Goal: Navigation & Orientation: Find specific page/section

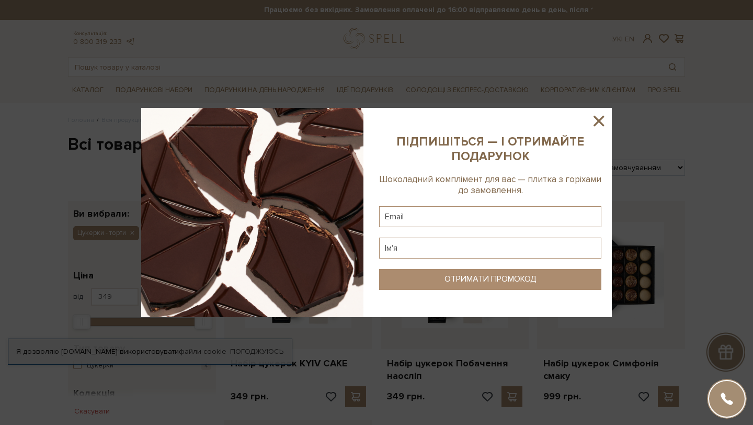
click at [600, 122] on icon at bounding box center [599, 121] width 10 height 10
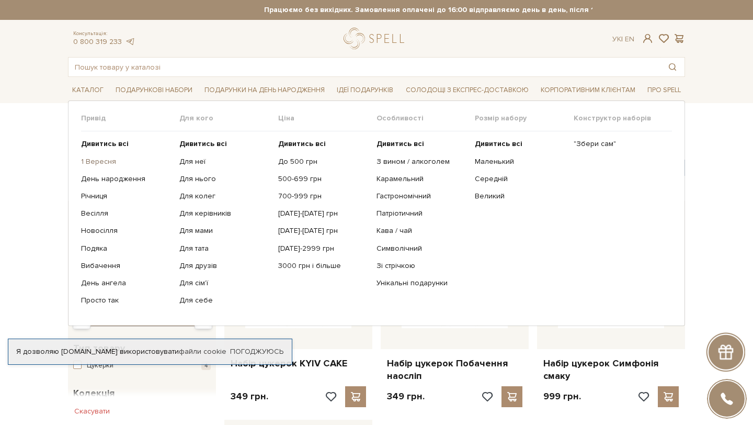
click at [104, 161] on link "1 Вересня" at bounding box center [126, 161] width 90 height 9
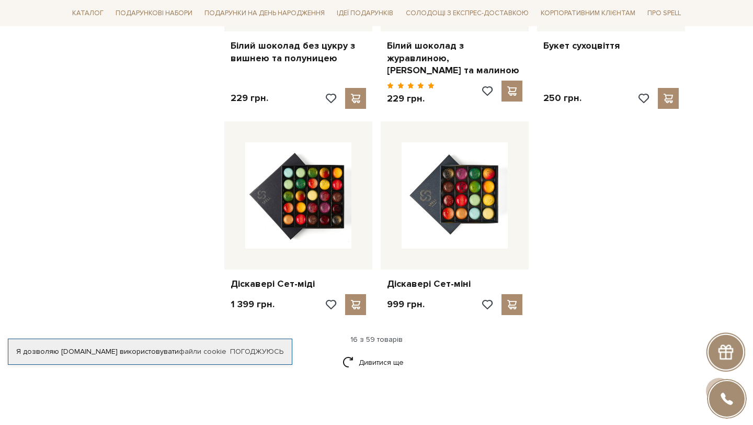
scroll to position [1233, 0]
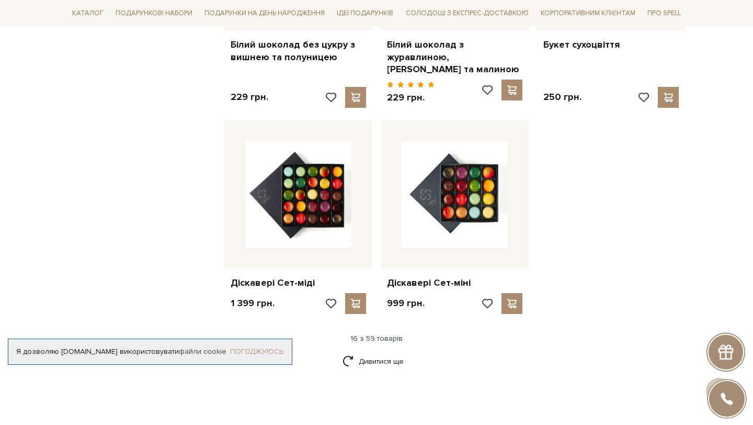
click at [249, 347] on link "Погоджуюсь" at bounding box center [256, 351] width 53 height 9
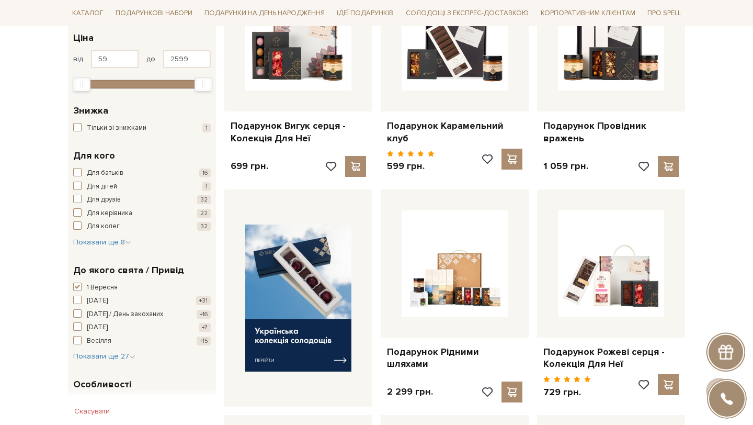
scroll to position [0, 0]
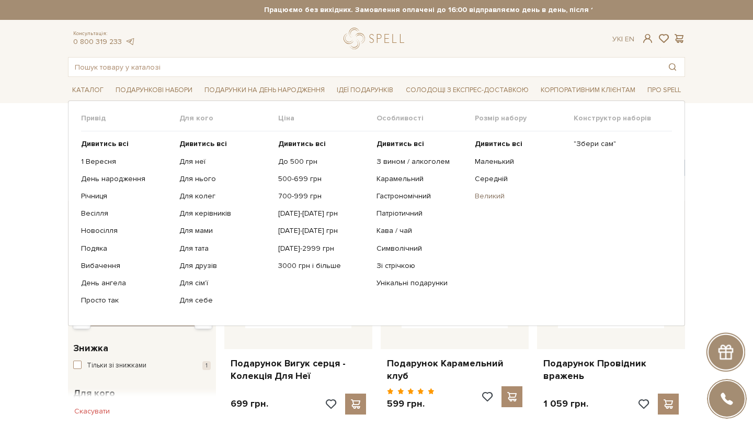
click at [489, 196] on link "Великий" at bounding box center [520, 195] width 90 height 9
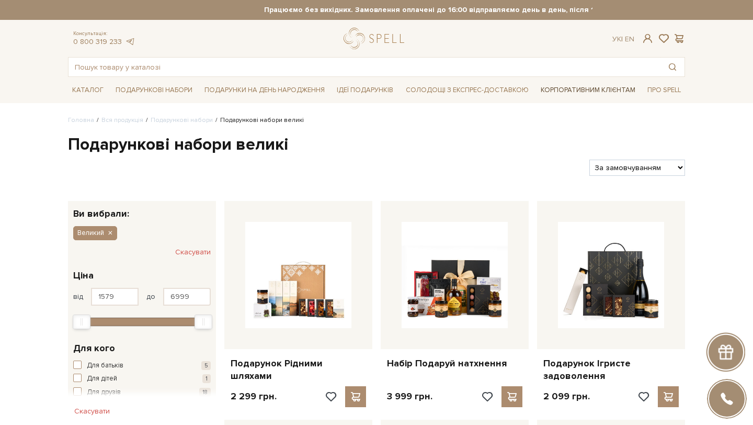
click at [616, 90] on link "Корпоративним клієнтам" at bounding box center [588, 90] width 103 height 18
